Goal: Task Accomplishment & Management: Complete application form

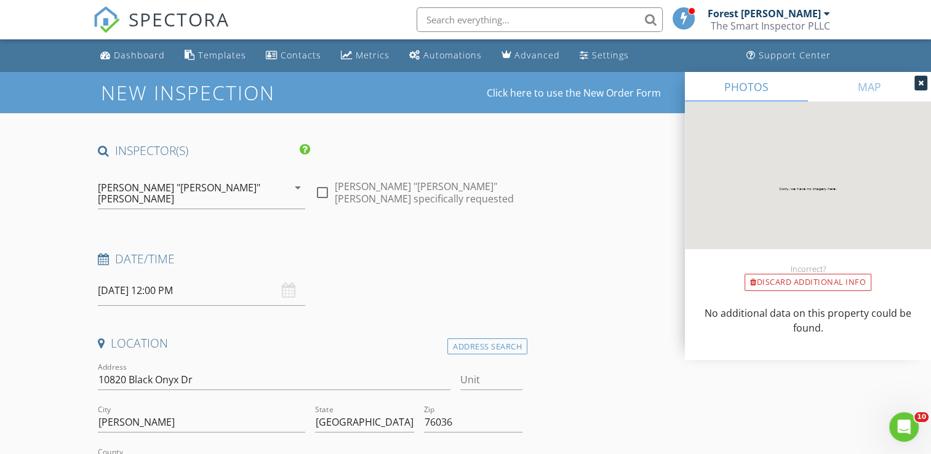
click at [166, 286] on input "[DATE] 12:00 PM" at bounding box center [201, 291] width 207 height 30
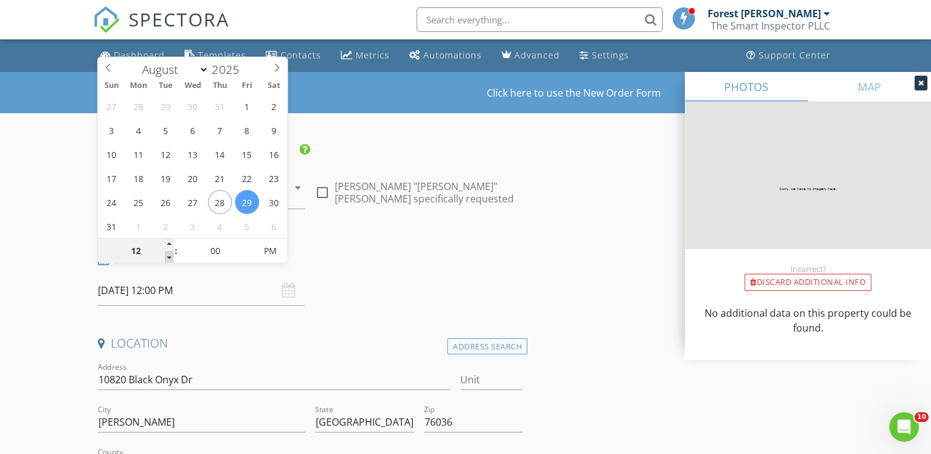
type input "[DATE] 11:00 AM"
type input "11"
click at [170, 259] on span at bounding box center [169, 257] width 9 height 12
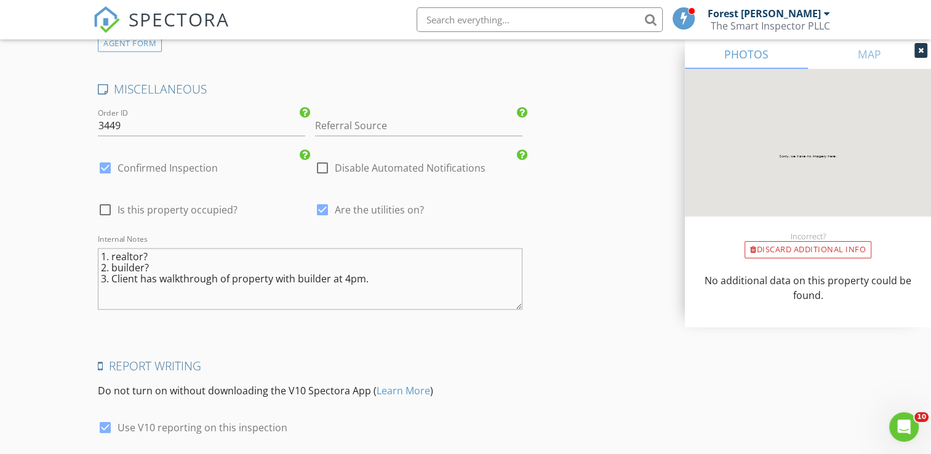
scroll to position [2099, 0]
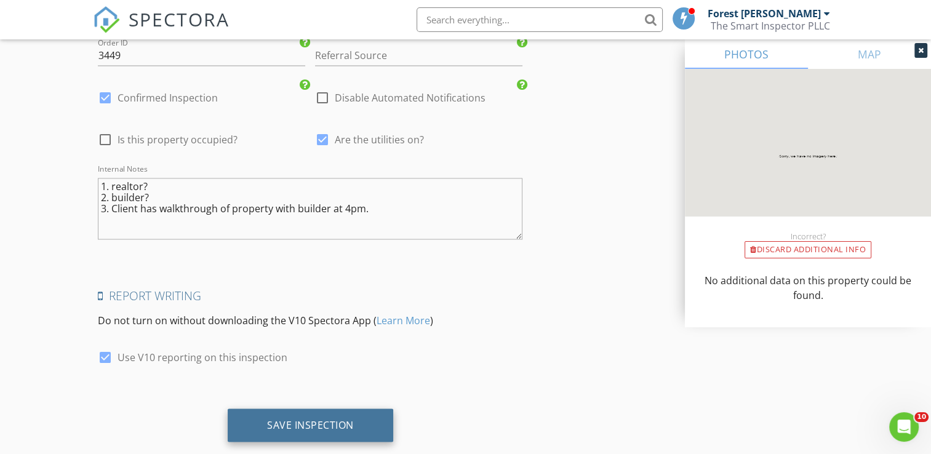
click at [295, 409] on div "Save Inspection" at bounding box center [311, 425] width 166 height 33
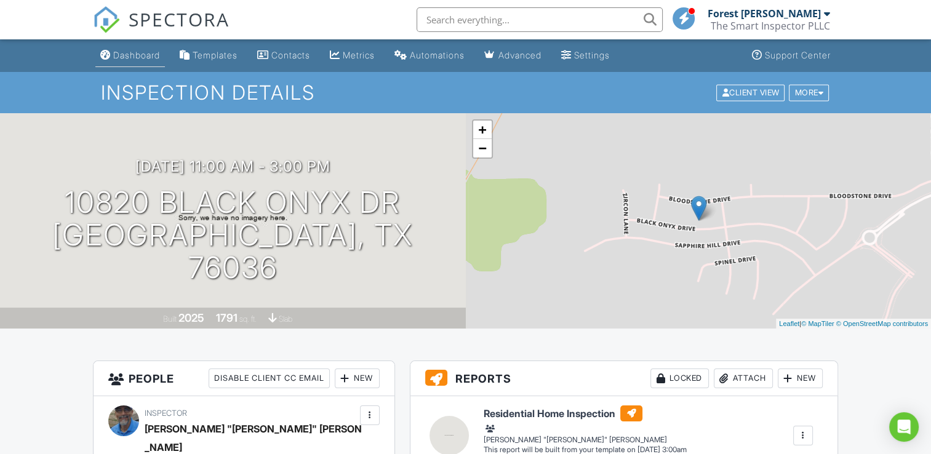
click at [118, 63] on link "Dashboard" at bounding box center [130, 55] width 70 height 23
